Goal: Find specific page/section: Find specific page/section

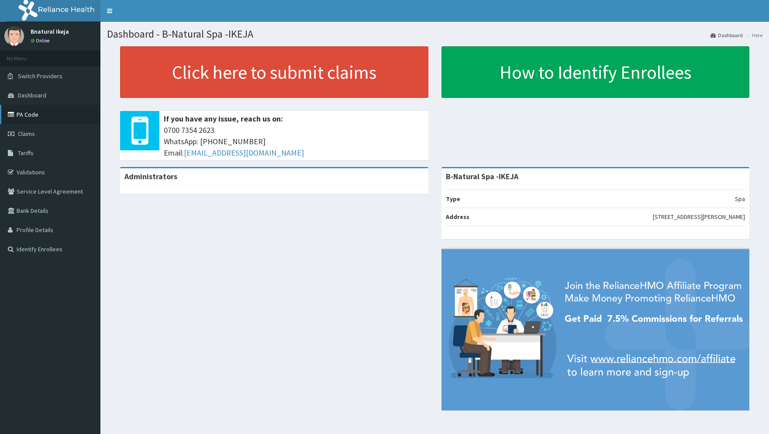
click at [34, 108] on link "PA Code" at bounding box center [50, 114] width 100 height 19
click at [34, 115] on link "PA Code" at bounding box center [50, 114] width 100 height 19
